Goal: Communication & Community: Share content

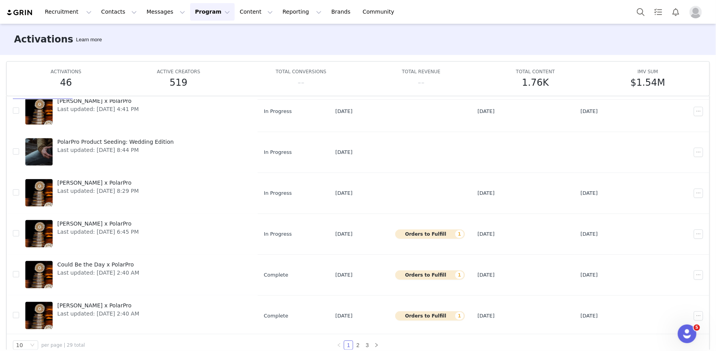
scroll to position [41, 0]
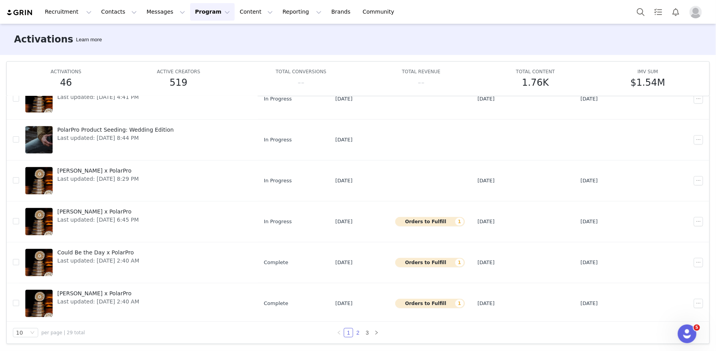
click at [359, 333] on link "2" at bounding box center [358, 333] width 9 height 9
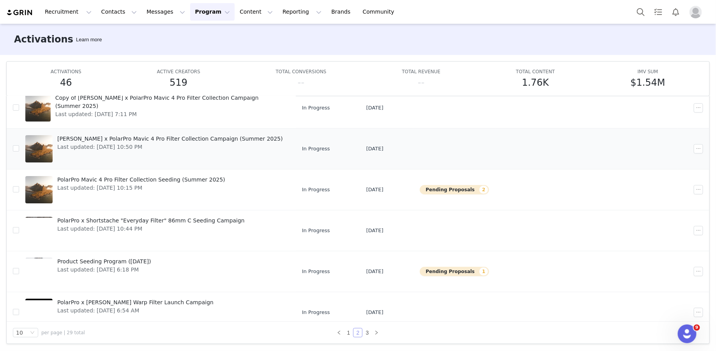
scroll to position [108, 0]
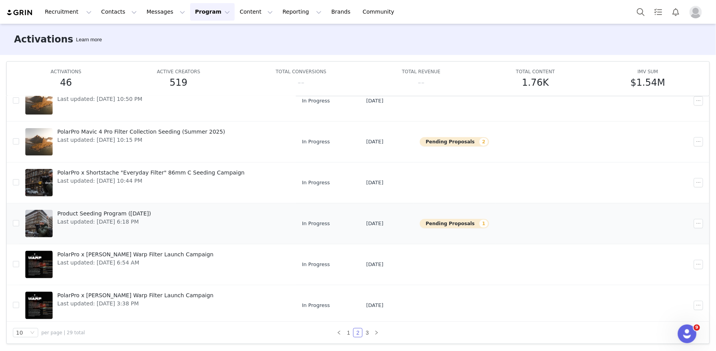
click at [136, 211] on span "Product Seeding Program ([DATE])" at bounding box center [104, 214] width 94 height 8
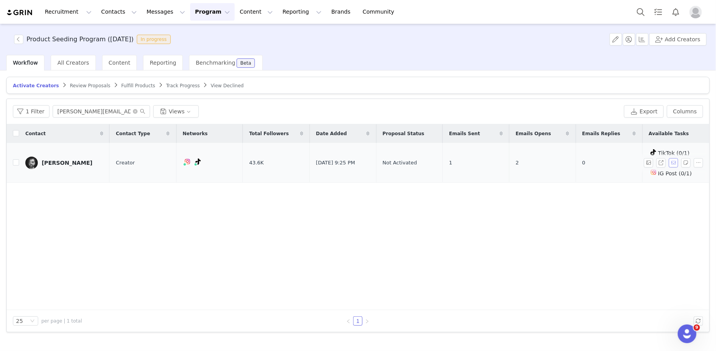
click at [673, 163] on button "button" at bounding box center [673, 162] width 9 height 9
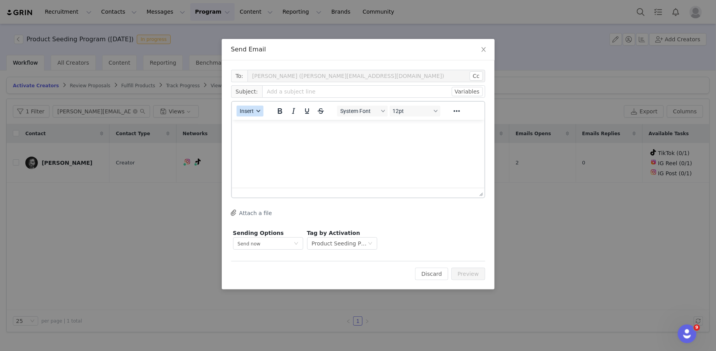
click at [243, 115] on button "Insert" at bounding box center [250, 111] width 27 height 11
click at [244, 126] on div "Insert Template" at bounding box center [278, 124] width 70 height 9
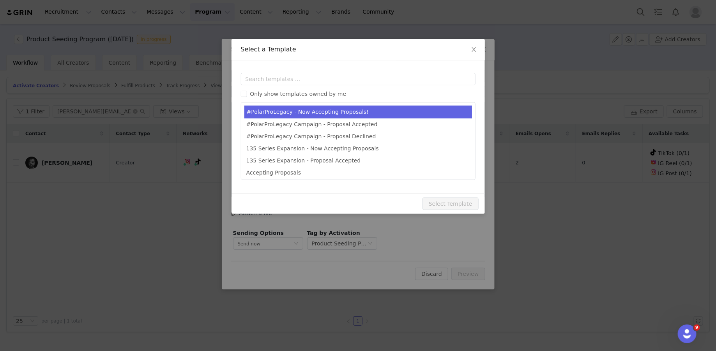
type input "NEW PolarPro Campaign Live - Now Recruiting Creatives for #PolarProLegacy!"
click at [273, 108] on li "#PolarProLegacy - Now Accepting Proposals!" at bounding box center [358, 112] width 228 height 13
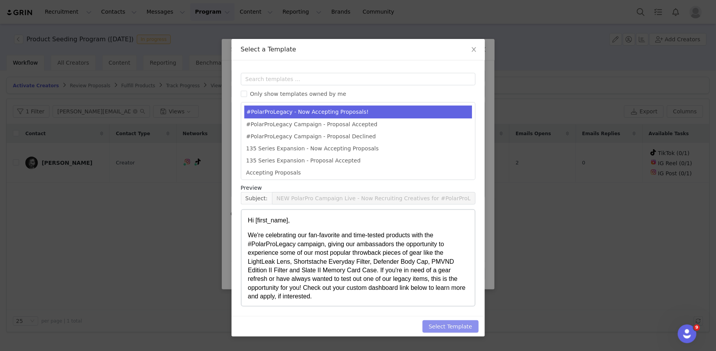
click at [446, 324] on button "Select Template" at bounding box center [451, 326] width 56 height 12
type input "NEW PolarPro Campaign Live - Now Recruiting Creatives for #PolarProLegacy!"
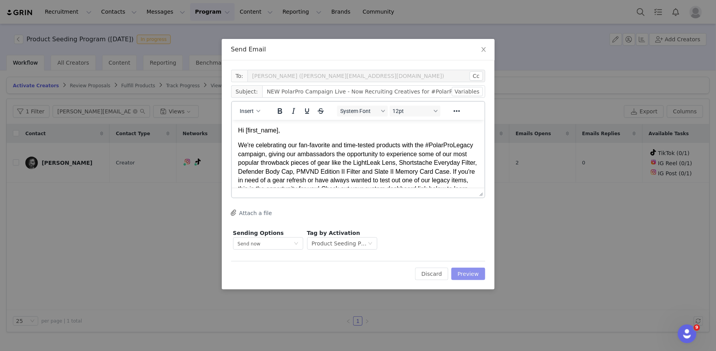
click at [469, 278] on button "Preview" at bounding box center [468, 274] width 34 height 12
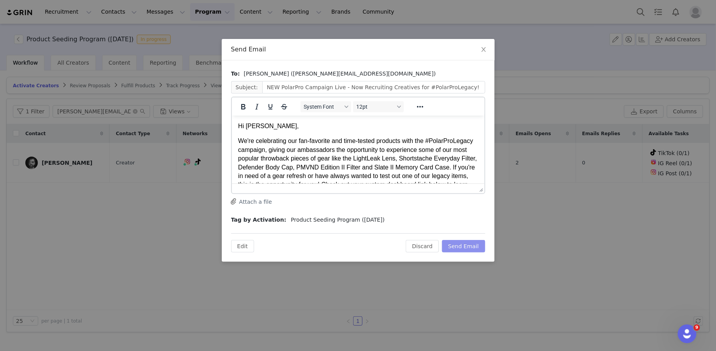
click at [459, 246] on button "Send Email" at bounding box center [463, 246] width 43 height 12
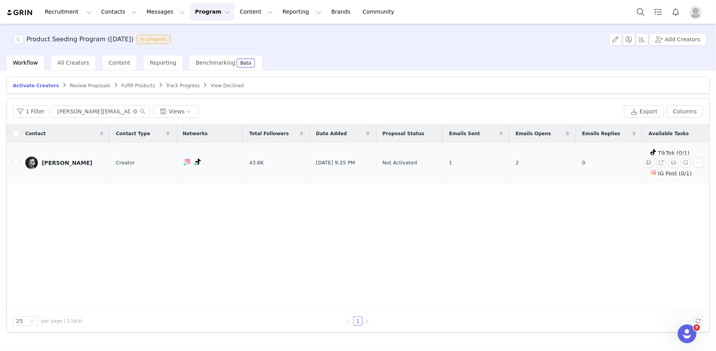
click at [48, 161] on div "[PERSON_NAME]" at bounding box center [67, 163] width 51 height 6
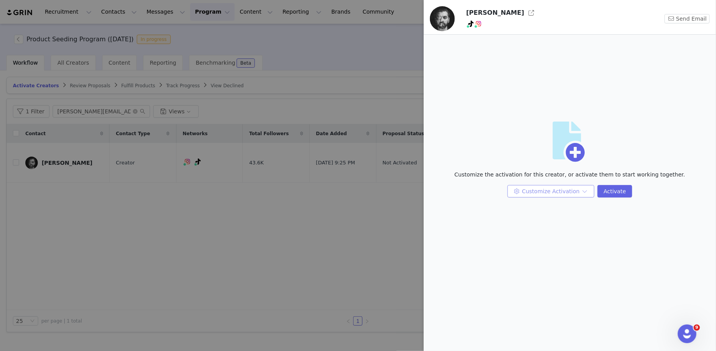
click at [565, 192] on button "Customize Activation" at bounding box center [551, 191] width 87 height 12
click at [554, 220] on li "Edit Product Selection" at bounding box center [553, 219] width 82 height 12
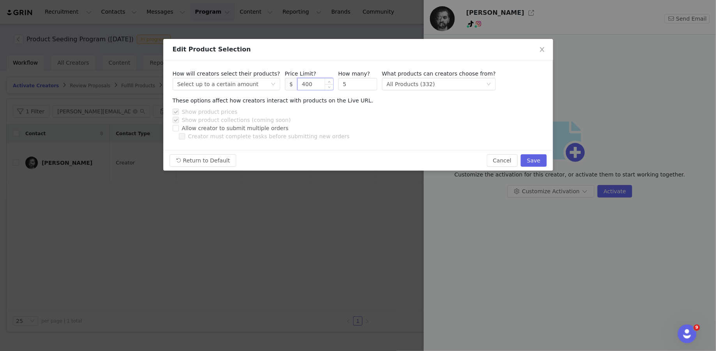
click at [301, 85] on input "400" at bounding box center [315, 84] width 35 height 12
type input "450"
click at [536, 161] on button "Save" at bounding box center [534, 160] width 26 height 12
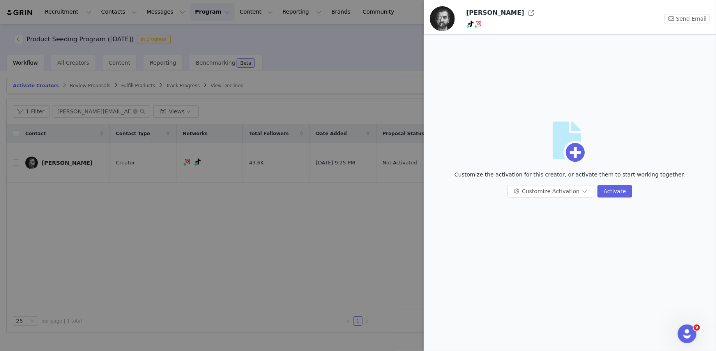
click at [389, 221] on div at bounding box center [358, 175] width 716 height 351
